Goal: Task Accomplishment & Management: Complete application form

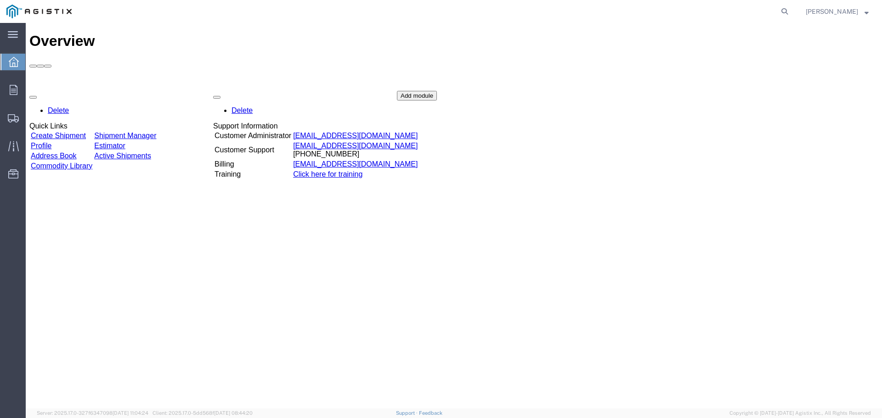
click at [76, 131] on td "Create Shipment" at bounding box center [61, 135] width 62 height 9
click at [74, 132] on link "Create Shipment" at bounding box center [58, 136] width 55 height 8
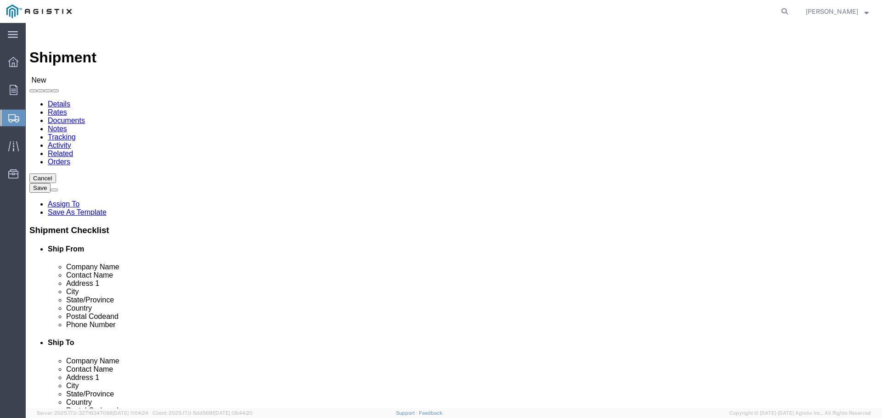
select select
drag, startPoint x: 324, startPoint y: 134, endPoint x: 311, endPoint y: 135, distance: 12.9
click select "Select New Pig Corp PG&E"
select select "9596"
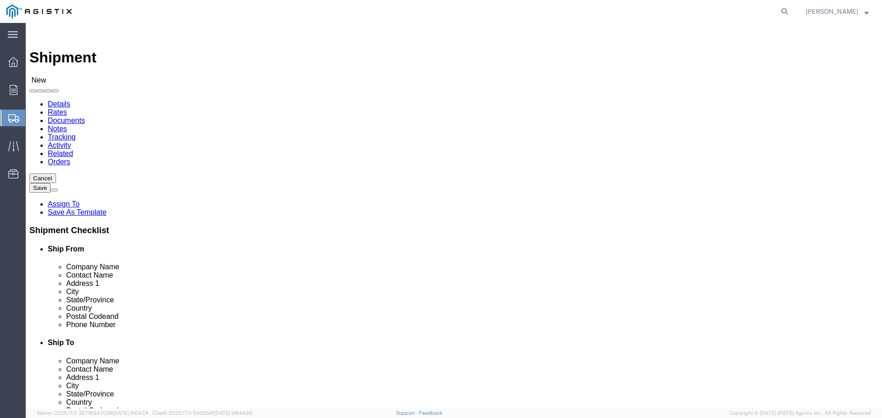
click select "Select New Pig Corp PG&E"
select select "PURCHORD"
select select
click select "Select All Others [GEOGRAPHIC_DATA] [GEOGRAPHIC_DATA] [GEOGRAPHIC_DATA] [GEOGRA…"
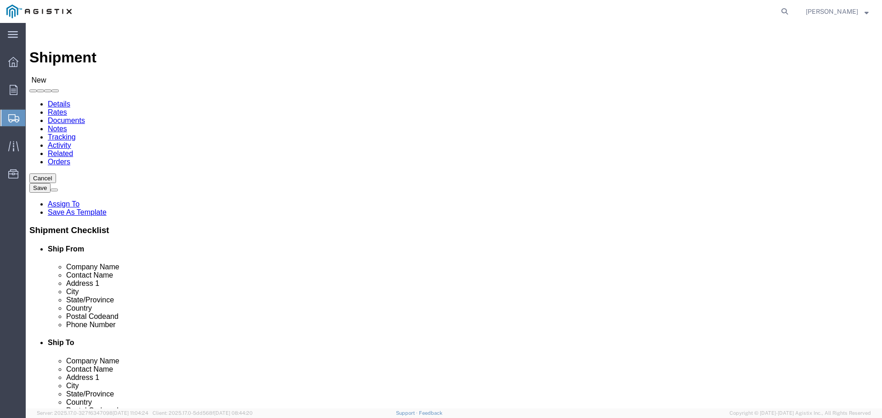
select select "23082"
click select "Select All Others [GEOGRAPHIC_DATA] [GEOGRAPHIC_DATA] [GEOGRAPHIC_DATA] [GEOGRA…"
